Goal: Task Accomplishment & Management: Manage account settings

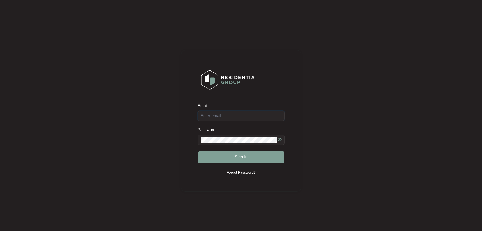
click at [228, 114] on input "Email" at bounding box center [241, 116] width 87 height 10
type input "office@jimwhiteelectrical.com.au"
click at [279, 140] on icon "eye-invisible" at bounding box center [280, 139] width 4 height 4
click at [208, 156] on button "Sign in" at bounding box center [241, 157] width 87 height 12
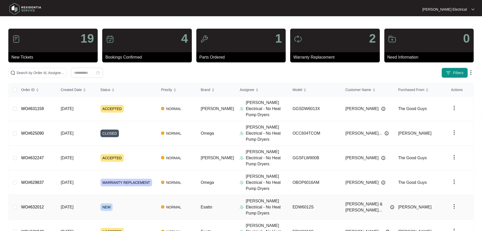
click at [134, 203] on div "NEW" at bounding box center [128, 207] width 57 height 8
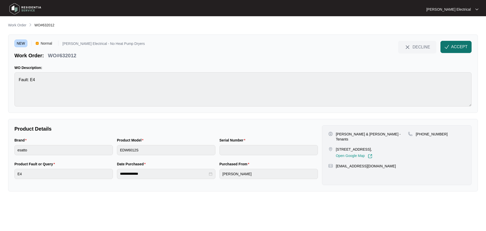
click at [448, 46] on img "button" at bounding box center [447, 47] width 5 height 5
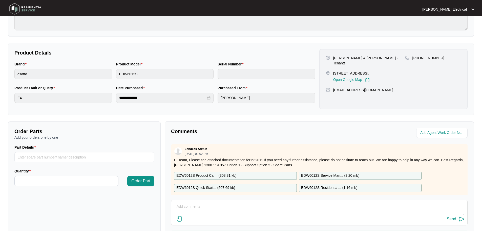
click at [30, 8] on img at bounding box center [25, 8] width 35 height 15
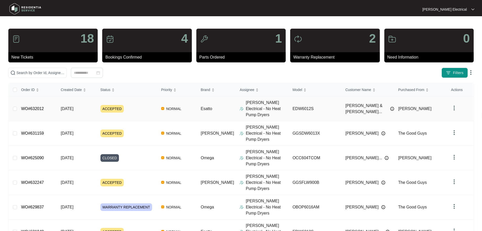
click at [308, 106] on td "EDW6012S" at bounding box center [315, 108] width 53 height 25
click at [55, 124] on td "WO#631159" at bounding box center [37, 133] width 40 height 25
